Goal: Information Seeking & Learning: Learn about a topic

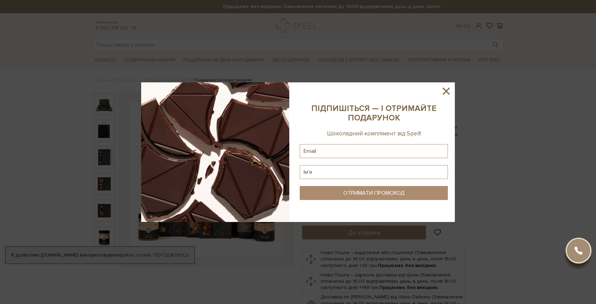
click at [445, 89] on icon at bounding box center [446, 91] width 12 height 12
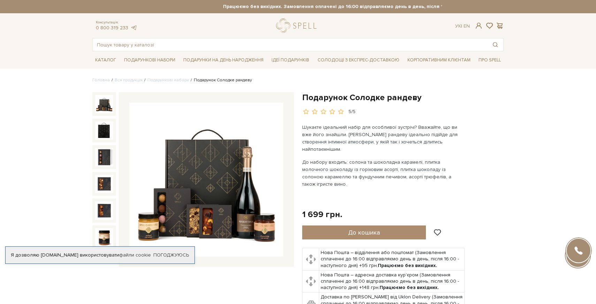
click at [192, 190] on img at bounding box center [206, 179] width 154 height 154
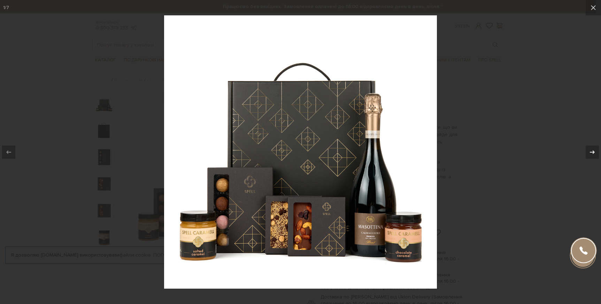
click at [587, 149] on div at bounding box center [592, 151] width 13 height 13
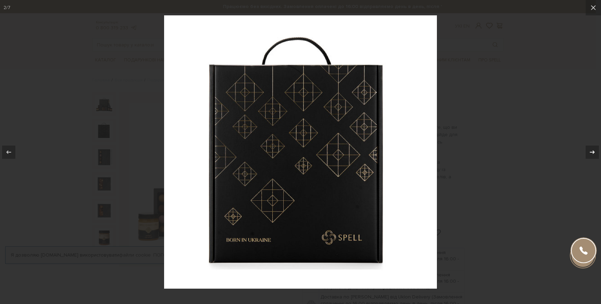
click at [585, 149] on button at bounding box center [589, 152] width 24 height 35
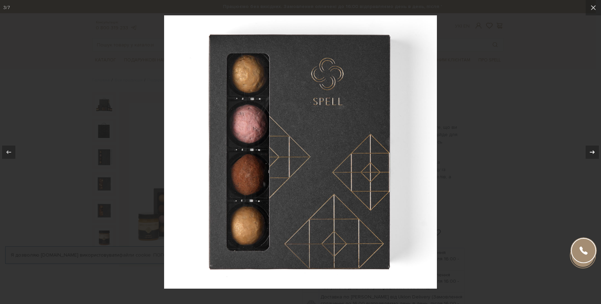
click at [592, 148] on icon at bounding box center [592, 152] width 8 height 8
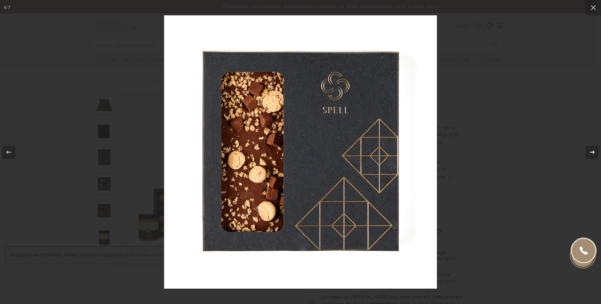
click at [590, 150] on icon at bounding box center [592, 152] width 8 height 8
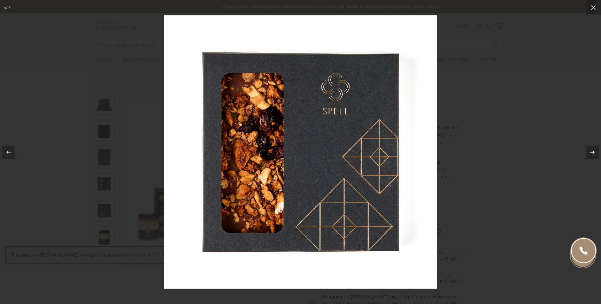
click at [590, 150] on icon at bounding box center [592, 152] width 8 height 8
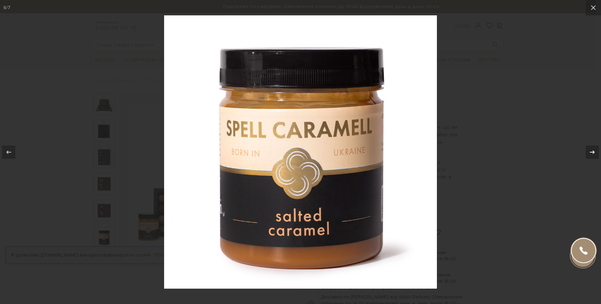
click at [587, 153] on div at bounding box center [592, 151] width 13 height 13
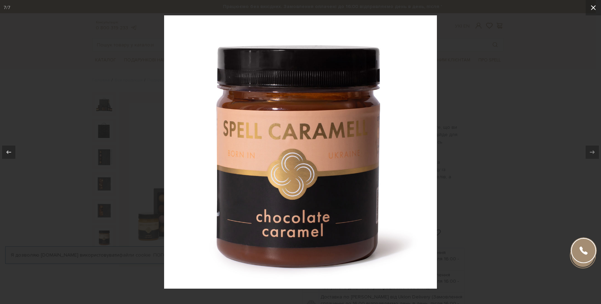
click at [595, 7] on icon at bounding box center [593, 7] width 8 height 8
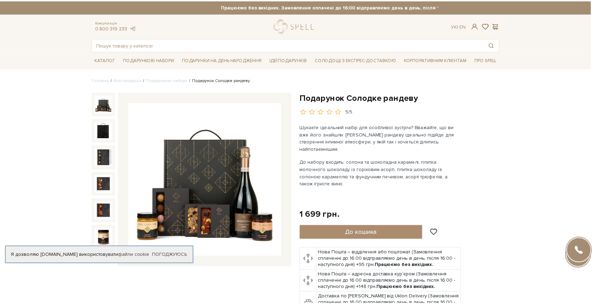
scroll to position [6, 0]
